Goal: Task Accomplishment & Management: Manage account settings

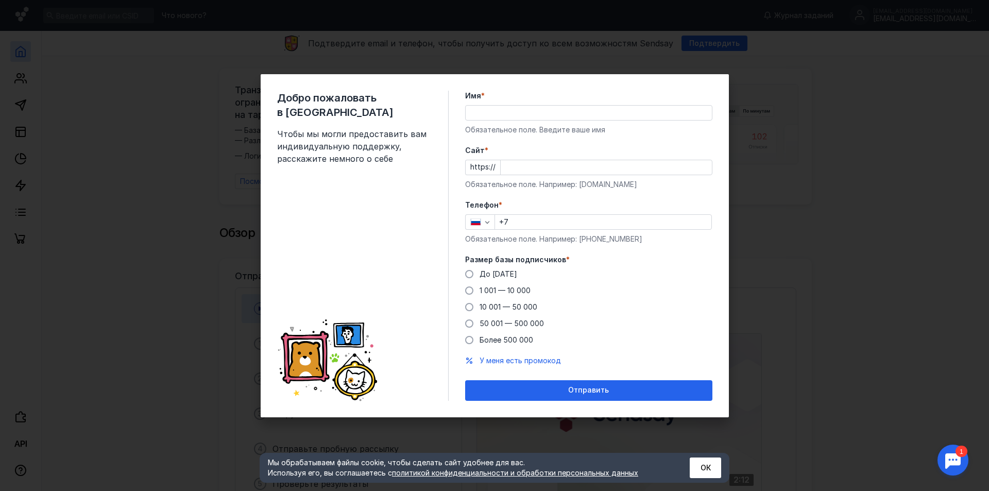
click at [618, 223] on input "+7" at bounding box center [603, 222] width 216 height 14
type input "[PHONE_NUMBER]"
click at [485, 115] on input "Имя *" at bounding box center [589, 113] width 246 height 14
type input "[PERSON_NAME]"
click at [516, 169] on input "Cайт *" at bounding box center [606, 167] width 211 height 14
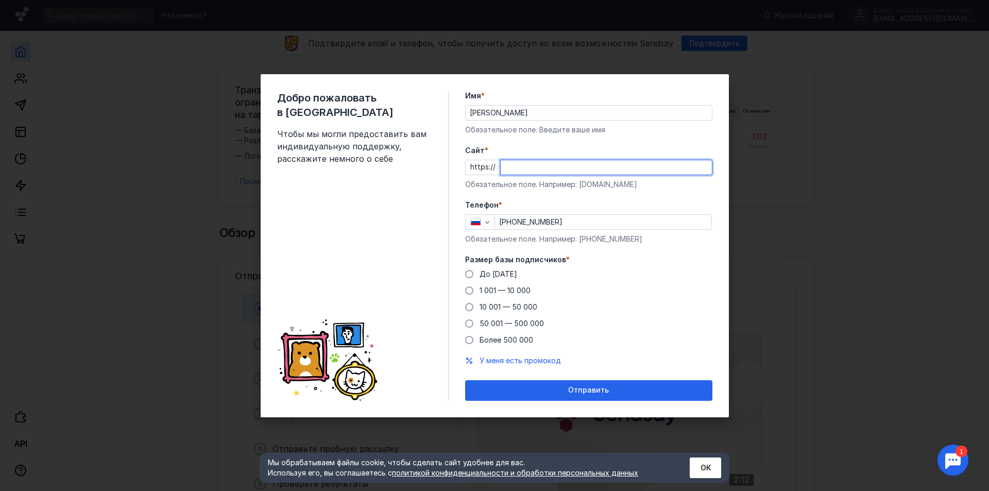
paste input "[DOMAIN_NAME]"
type input "[DOMAIN_NAME]"
click at [469, 274] on span at bounding box center [469, 274] width 8 height 8
click at [0, 0] on input "До [DATE]" at bounding box center [0, 0] width 0 height 0
click at [542, 359] on span "У меня есть промокод" at bounding box center [520, 360] width 81 height 9
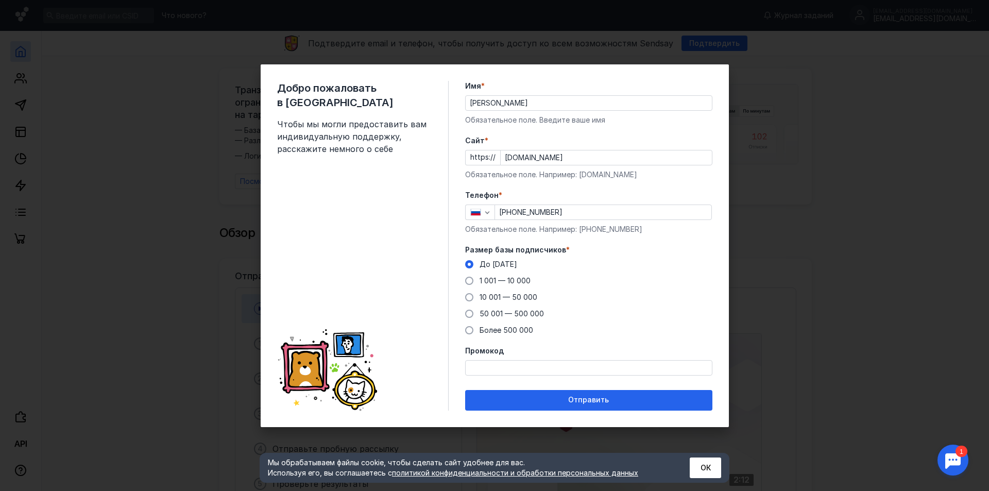
click at [548, 371] on input "Промокод" at bounding box center [589, 368] width 246 height 14
paste input "PROMO22"
click at [568, 373] on input "PROMO25" at bounding box center [589, 368] width 246 height 14
type input "P"
click at [592, 335] on form "Имя * [PERSON_NAME] поле. Введите ваше имя [PERSON_NAME] * https:// [DOMAIN_NAM…" at bounding box center [588, 246] width 247 height 330
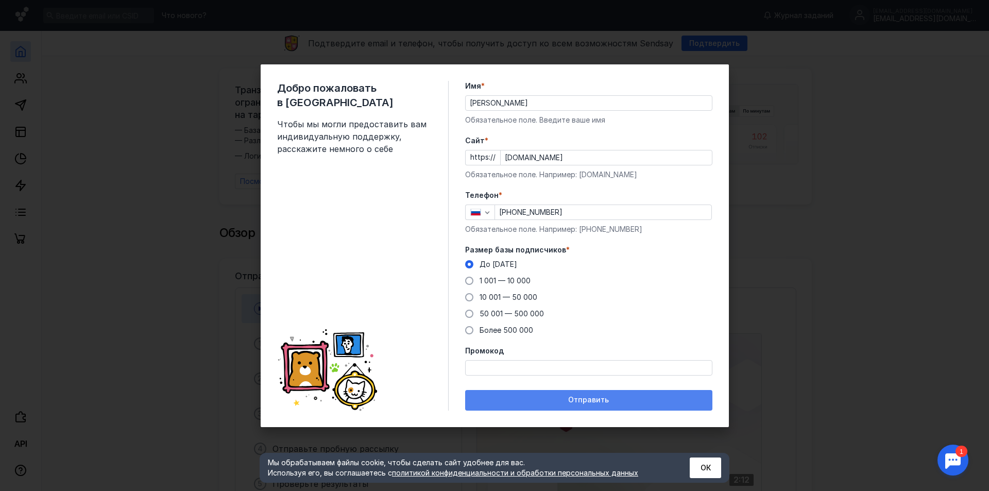
click at [608, 399] on div "Отправить" at bounding box center [589, 400] width 237 height 9
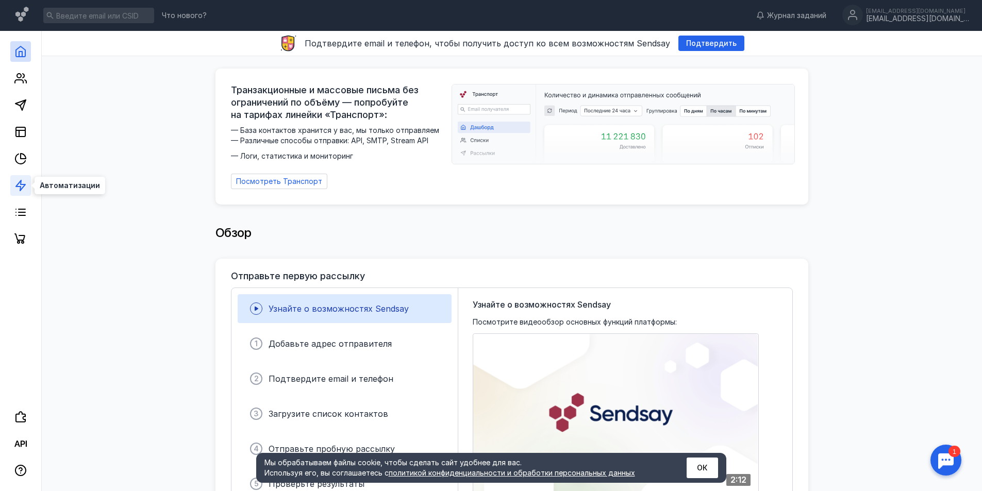
click at [18, 185] on icon at bounding box center [20, 185] width 12 height 12
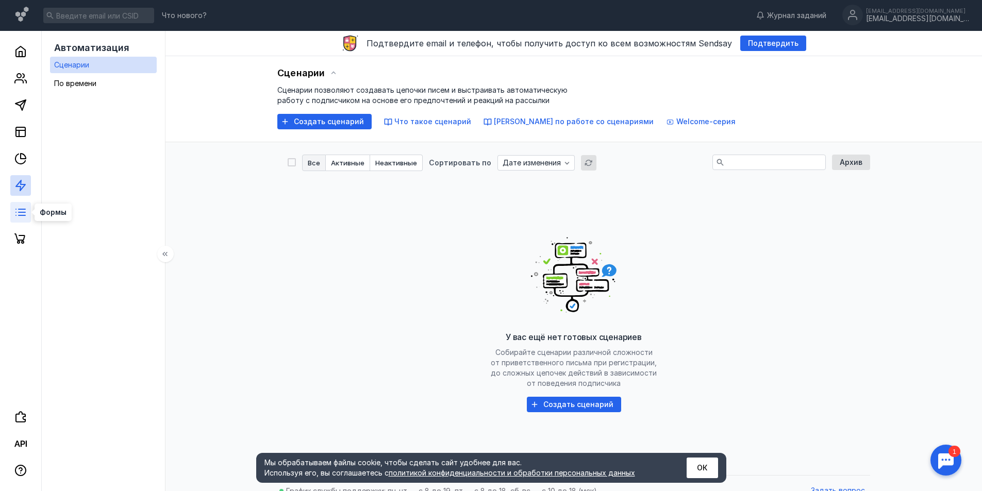
click at [18, 210] on icon at bounding box center [20, 212] width 12 height 12
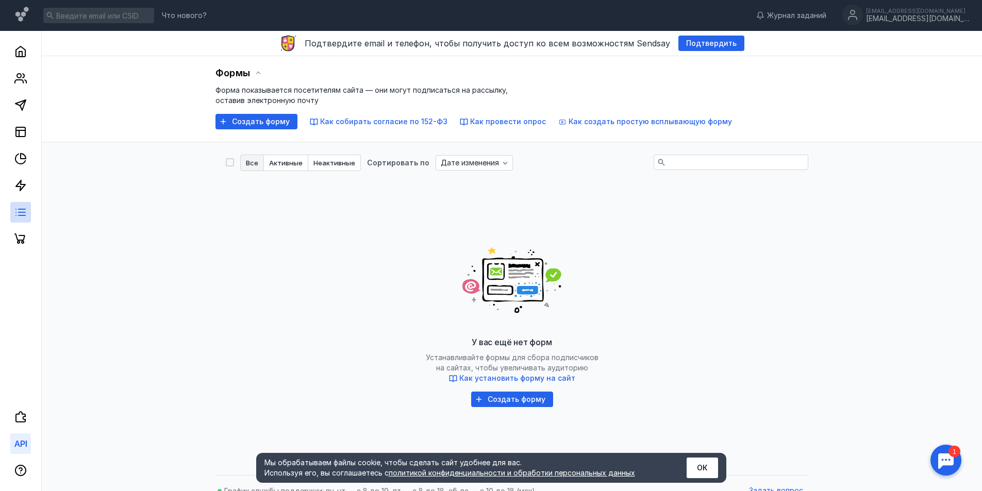
click at [28, 447] on link at bounding box center [20, 443] width 21 height 21
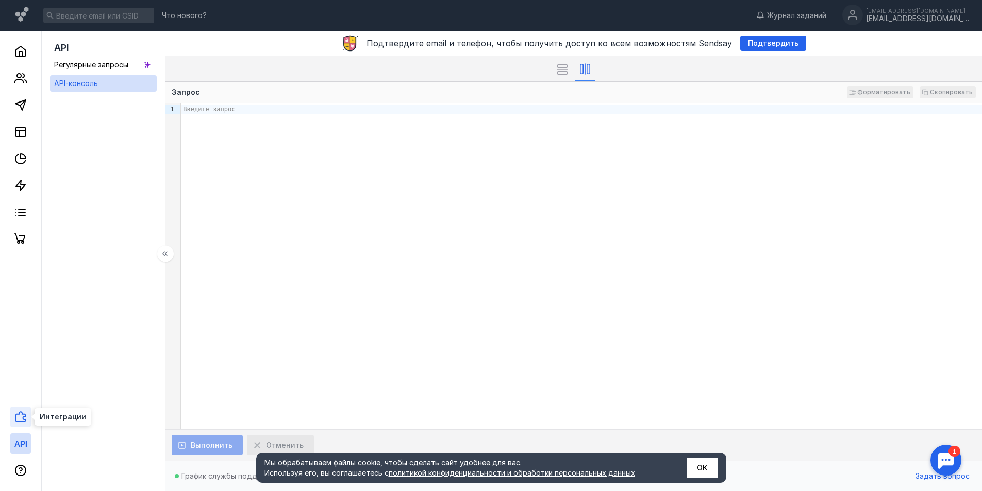
click at [21, 421] on icon at bounding box center [20, 417] width 12 height 12
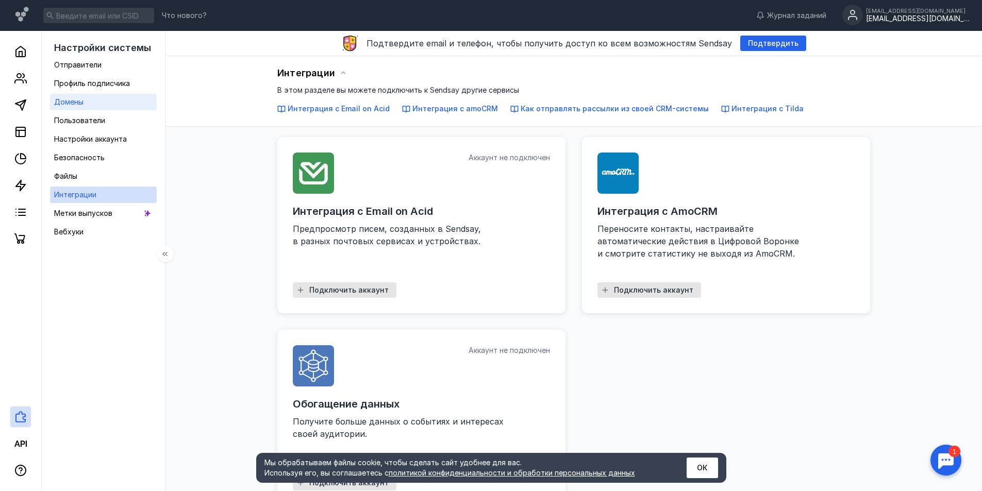
click at [77, 101] on span "Домены" at bounding box center [68, 101] width 29 height 9
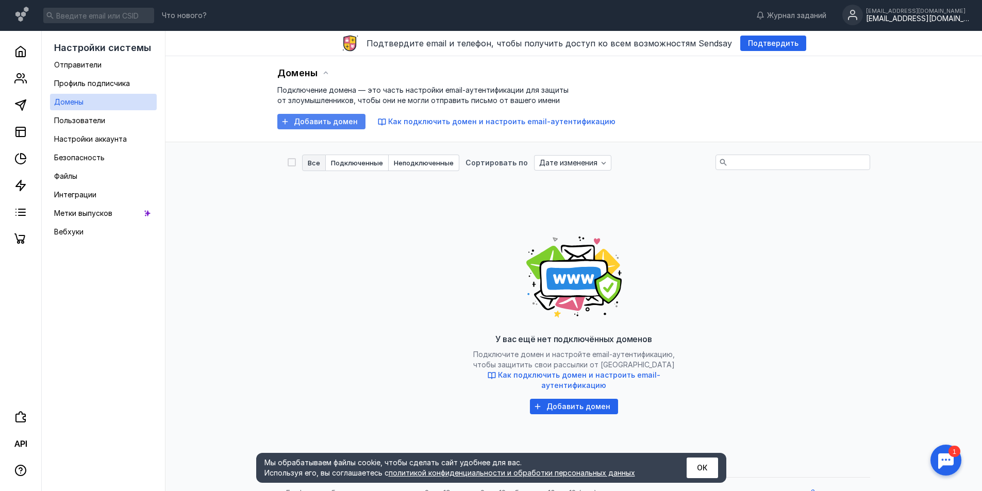
click at [334, 121] on span "Добавить домен" at bounding box center [326, 122] width 64 height 9
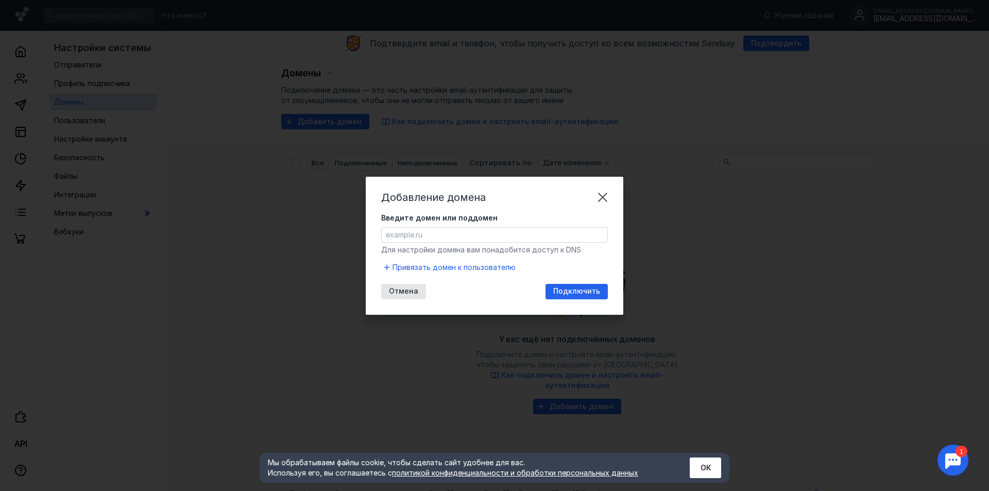
click at [432, 236] on input "Введите домен или поддомен" at bounding box center [495, 235] width 226 height 14
paste input "[DOMAIN_NAME]"
type input "[DOMAIN_NAME]"
click at [584, 291] on span "Подключить" at bounding box center [576, 291] width 47 height 9
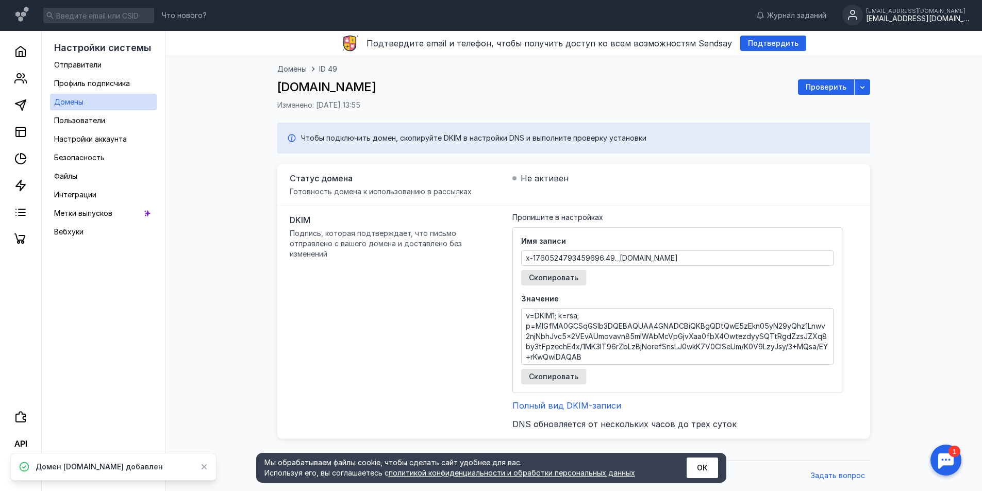
click at [709, 257] on textarea "x-1760524793459696.49._[DOMAIN_NAME]" at bounding box center [677, 258] width 311 height 14
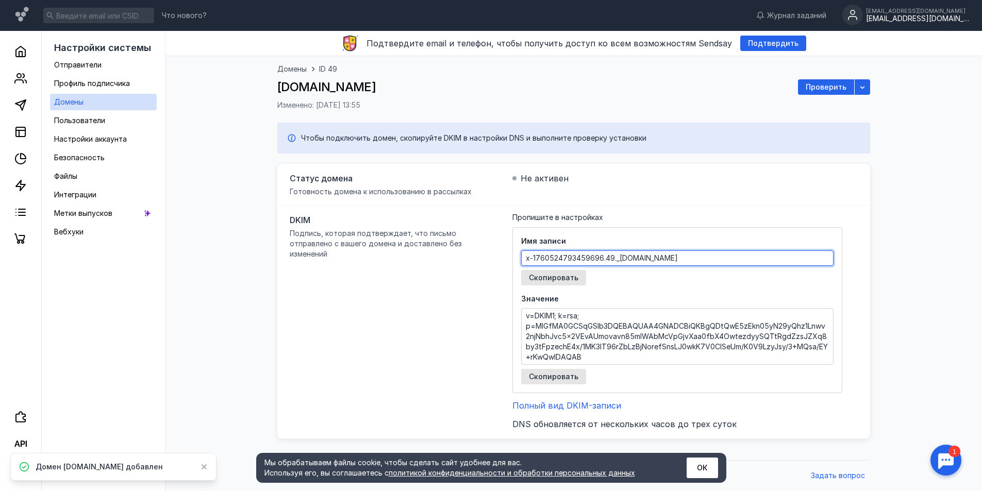
click at [710, 257] on textarea "x-1760524793459696.49._[DOMAIN_NAME]" at bounding box center [677, 258] width 311 height 14
click at [573, 275] on span "Скопировать" at bounding box center [553, 278] width 49 height 9
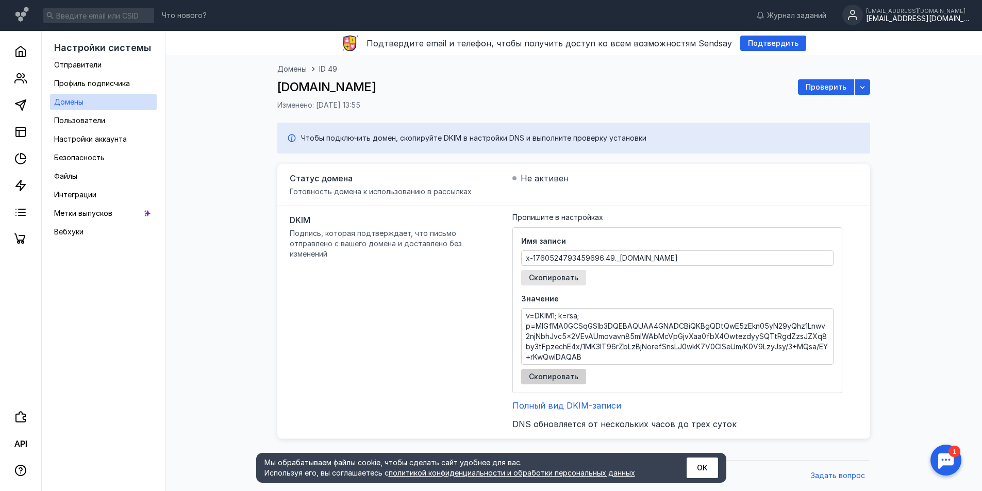
click at [558, 377] on span "Скопировать" at bounding box center [553, 377] width 49 height 9
click at [703, 468] on button "ОК" at bounding box center [701, 468] width 31 height 21
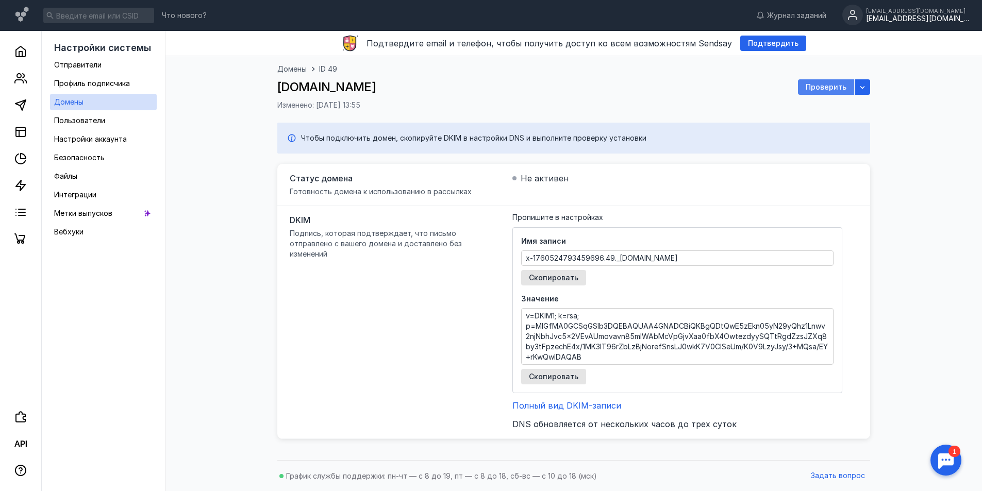
click at [828, 86] on span "Проверить" at bounding box center [826, 87] width 41 height 9
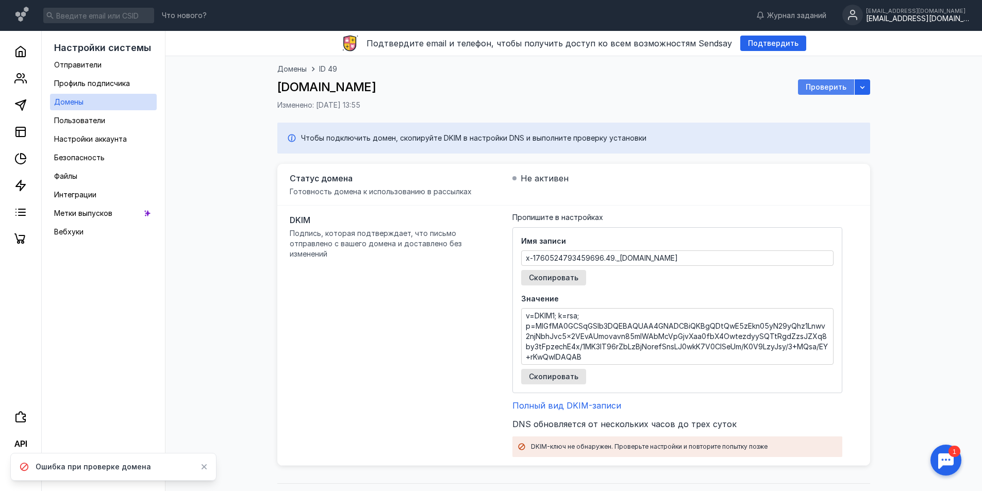
click at [833, 88] on span "Проверить" at bounding box center [826, 87] width 41 height 9
click at [820, 87] on span "Проверить" at bounding box center [826, 87] width 41 height 9
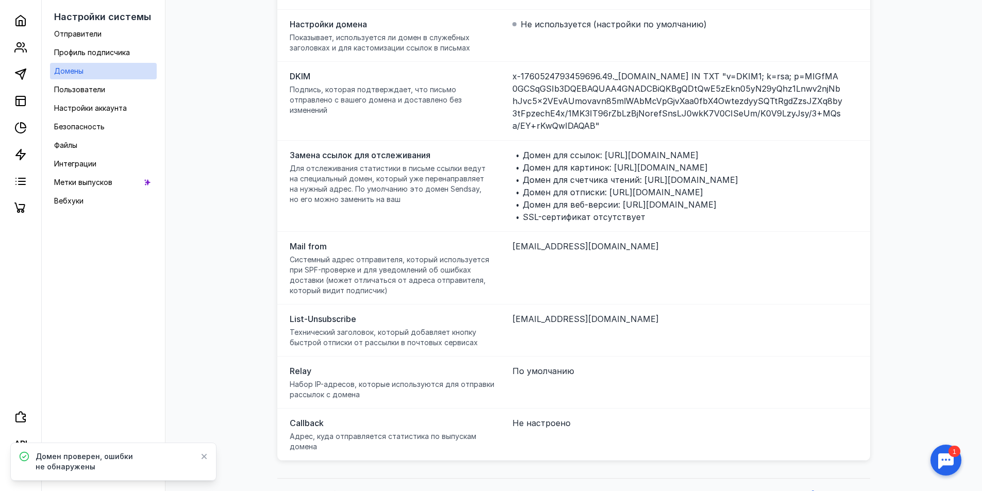
scroll to position [173, 0]
